Goal: Information Seeking & Learning: Learn about a topic

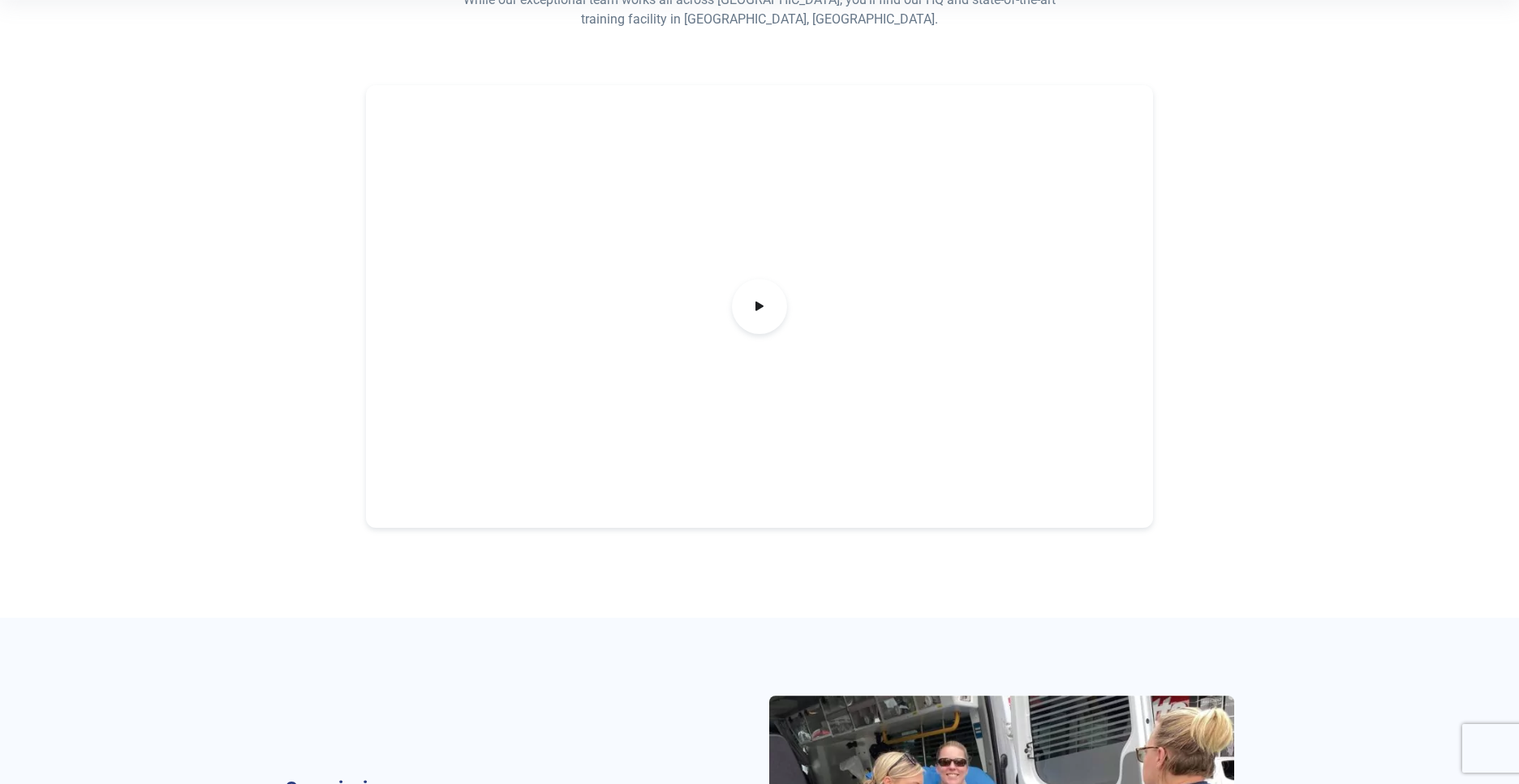
scroll to position [511, 0]
click at [765, 316] on icon at bounding box center [759, 304] width 18 height 26
drag, startPoint x: 494, startPoint y: 266, endPoint x: 447, endPoint y: 241, distance: 53.2
click at [494, 266] on div at bounding box center [760, 305] width 788 height 443
click at [775, 338] on div at bounding box center [760, 305] width 788 height 443
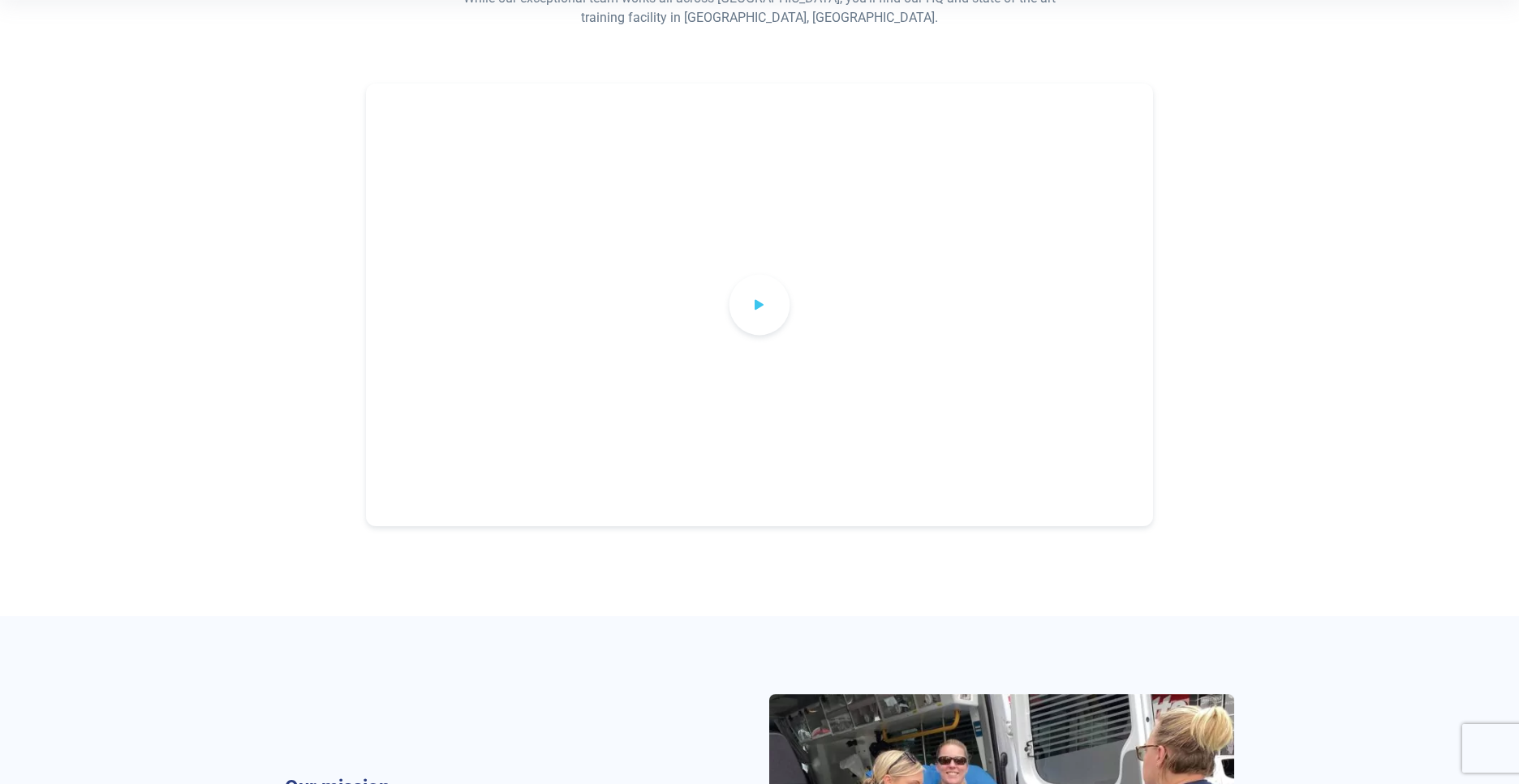
drag, startPoint x: 765, startPoint y: 291, endPoint x: 758, endPoint y: 310, distance: 20.2
click at [765, 291] on icon at bounding box center [759, 304] width 18 height 26
click at [758, 310] on icon at bounding box center [759, 304] width 18 height 26
click at [759, 310] on icon at bounding box center [759, 304] width 18 height 26
